Goal: Transaction & Acquisition: Purchase product/service

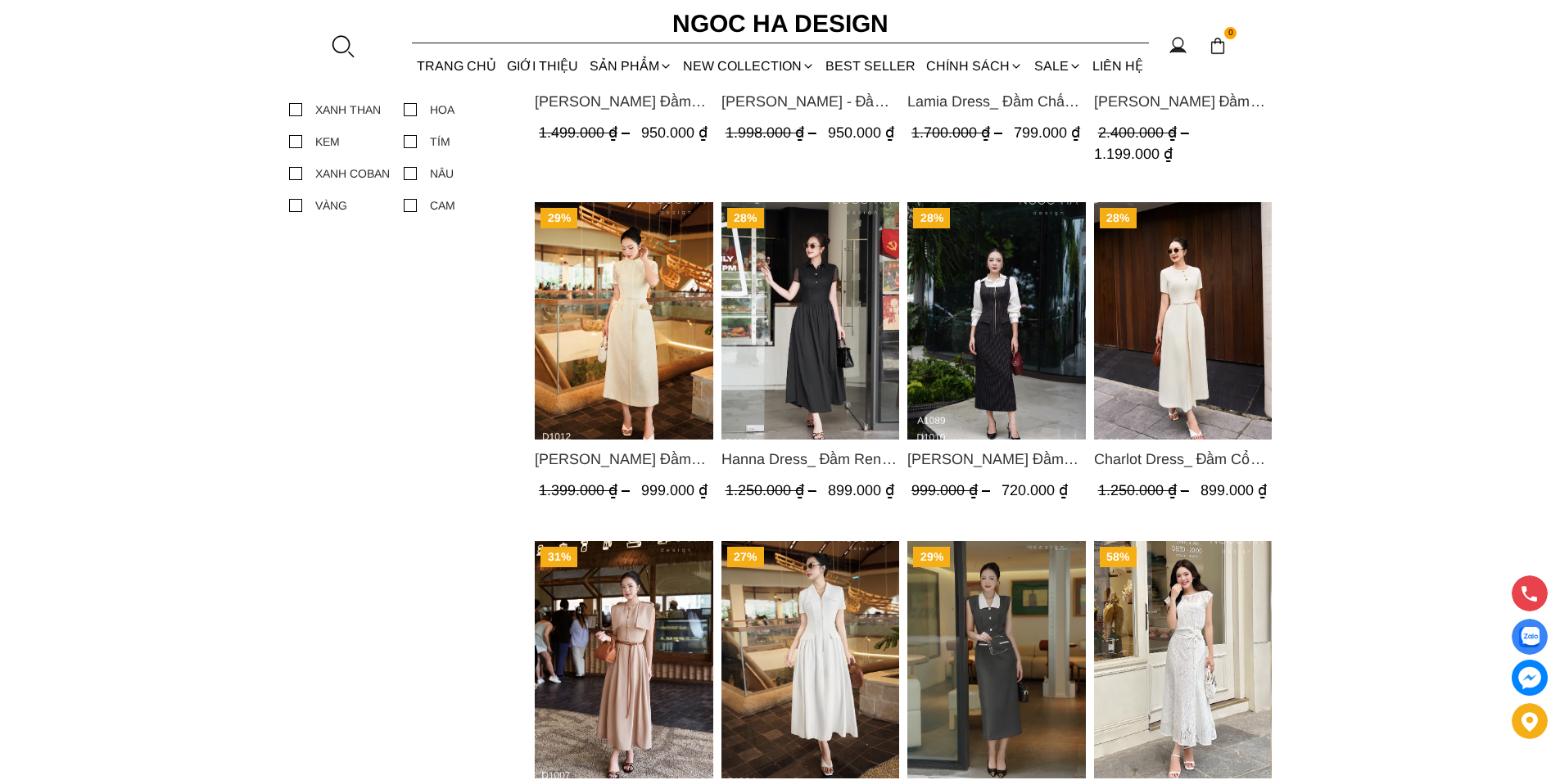
click at [1181, 301] on img "Product image - Charlot Dress_ Đầm Cổ Tròn Xếp Ly Giữa Kèm Đai Màu Kem D1009" at bounding box center [1182, 320] width 179 height 237
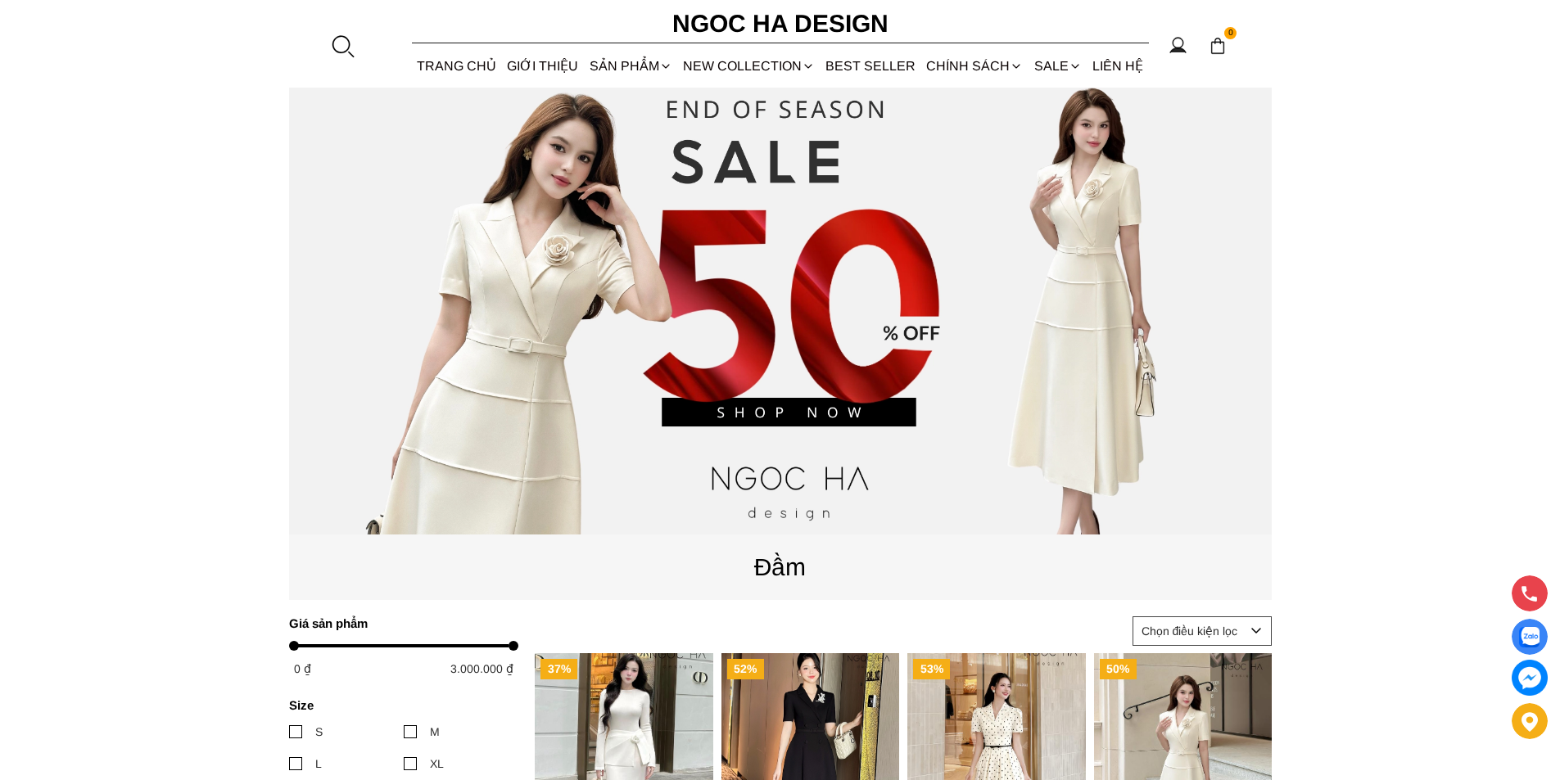
scroll to position [164, 0]
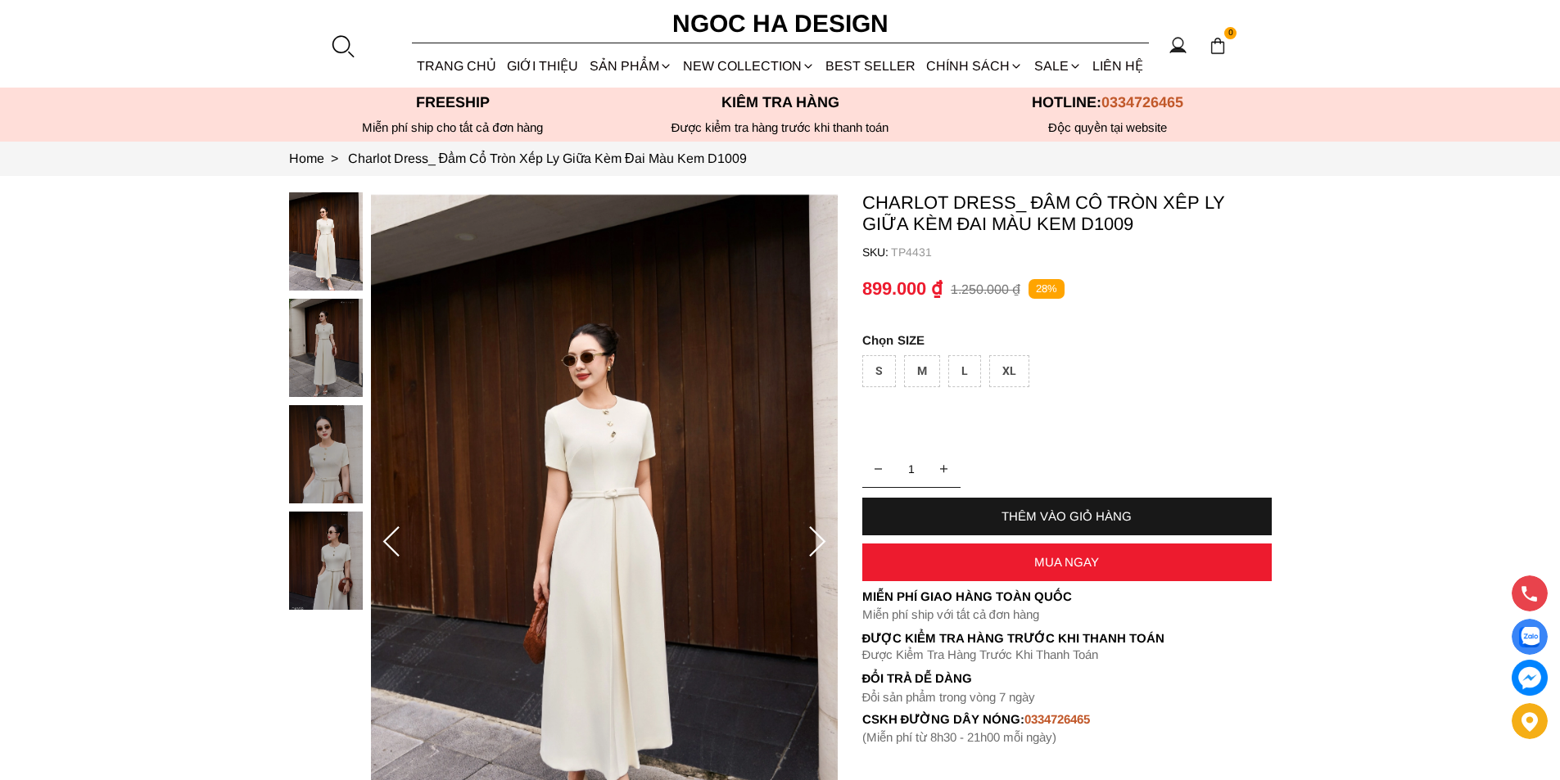
click at [621, 468] on img at bounding box center [604, 542] width 467 height 700
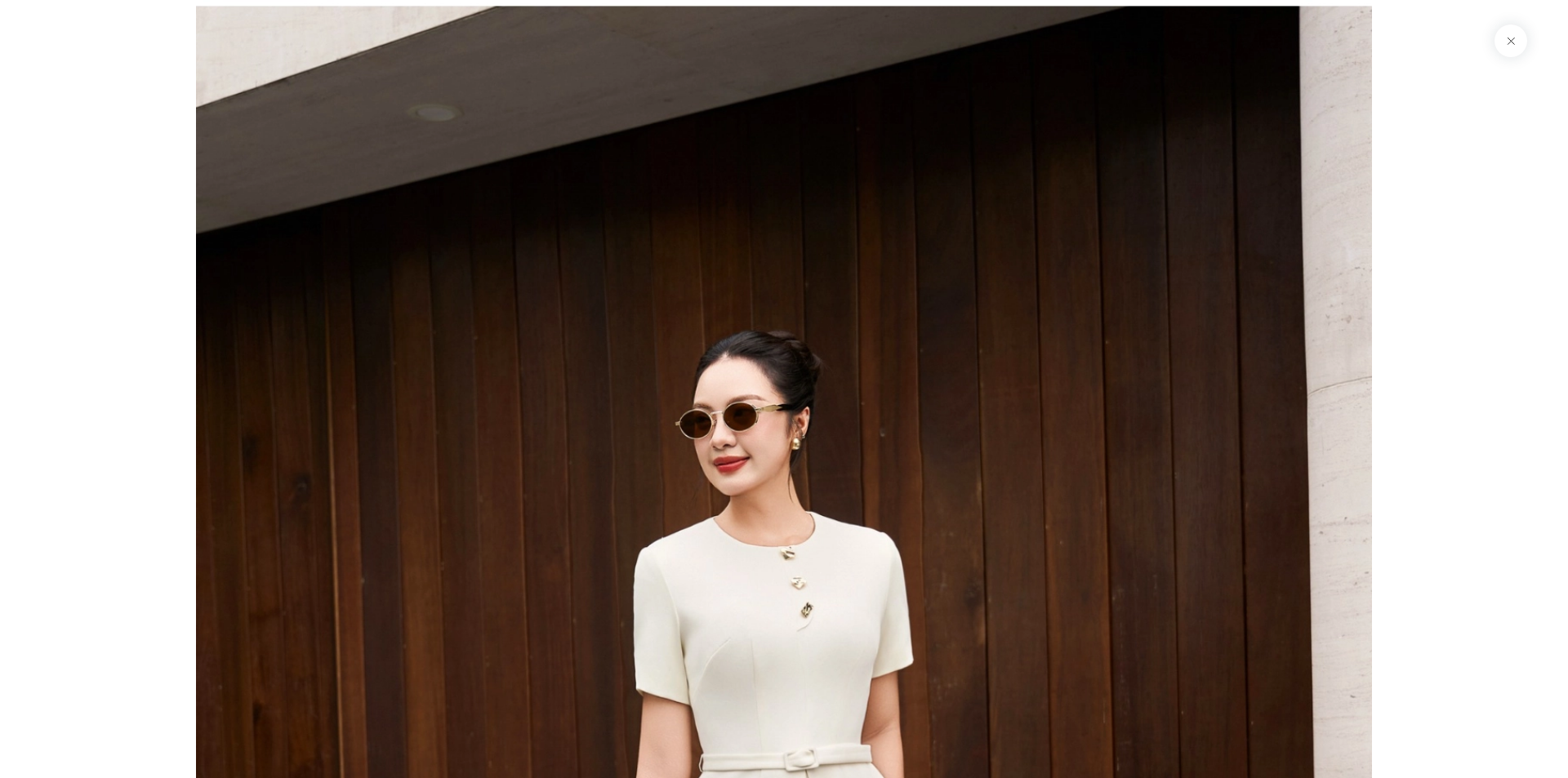
click at [94, 278] on div at bounding box center [784, 389] width 1568 height 778
click at [1491, 325] on div at bounding box center [784, 389] width 1568 height 778
click at [1506, 41] on button at bounding box center [1511, 41] width 33 height 33
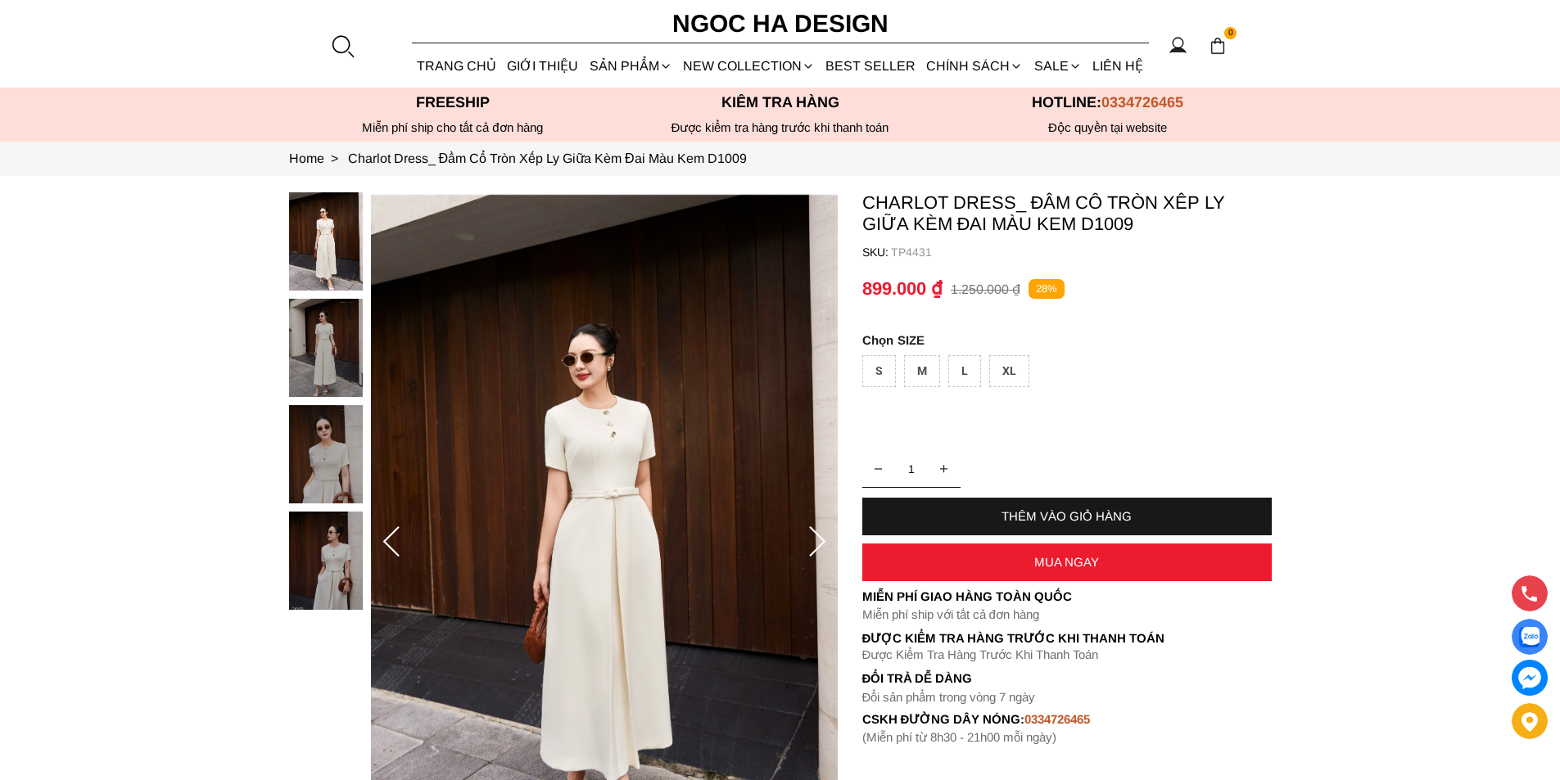
click at [318, 468] on img at bounding box center [326, 454] width 74 height 98
